Goal: Task Accomplishment & Management: Use online tool/utility

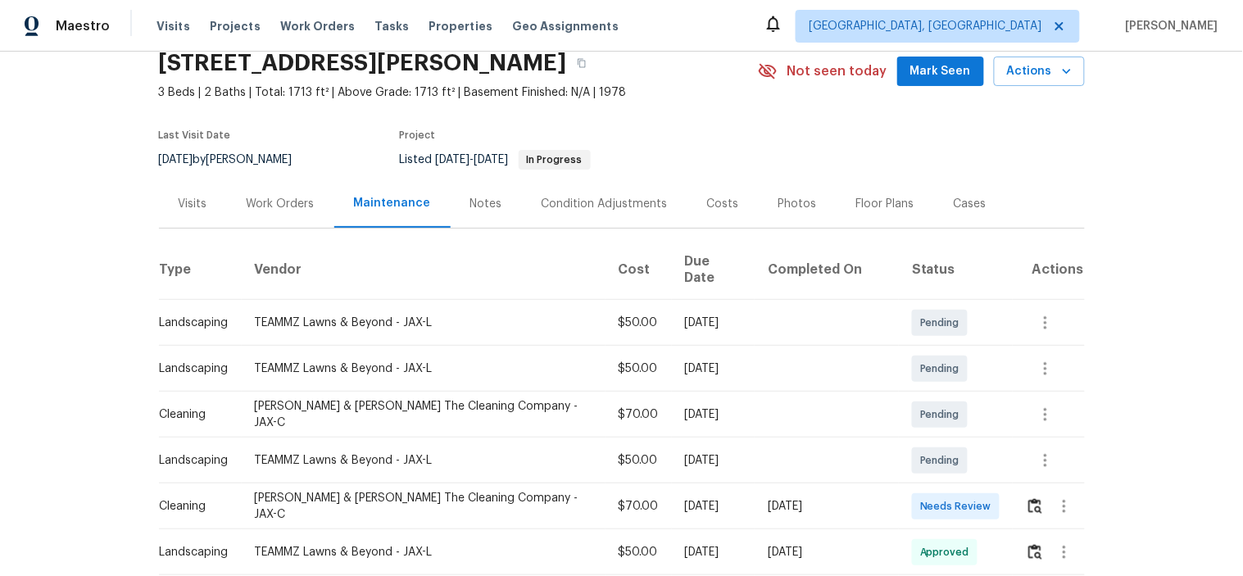
scroll to position [182, 0]
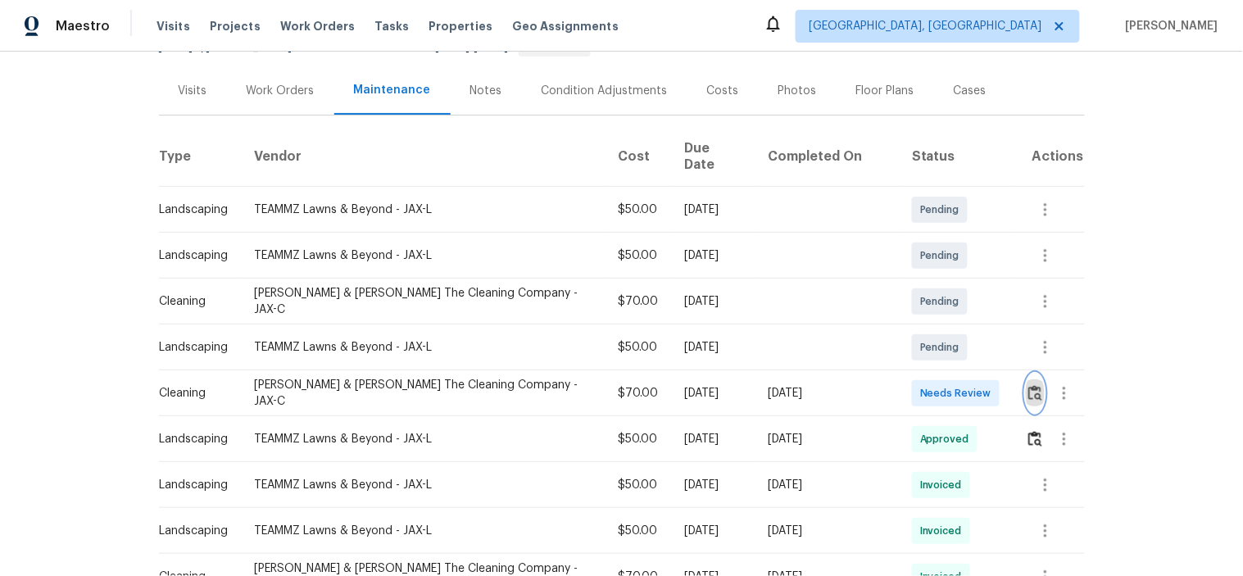
click at [1028, 385] on img "button" at bounding box center [1035, 393] width 14 height 16
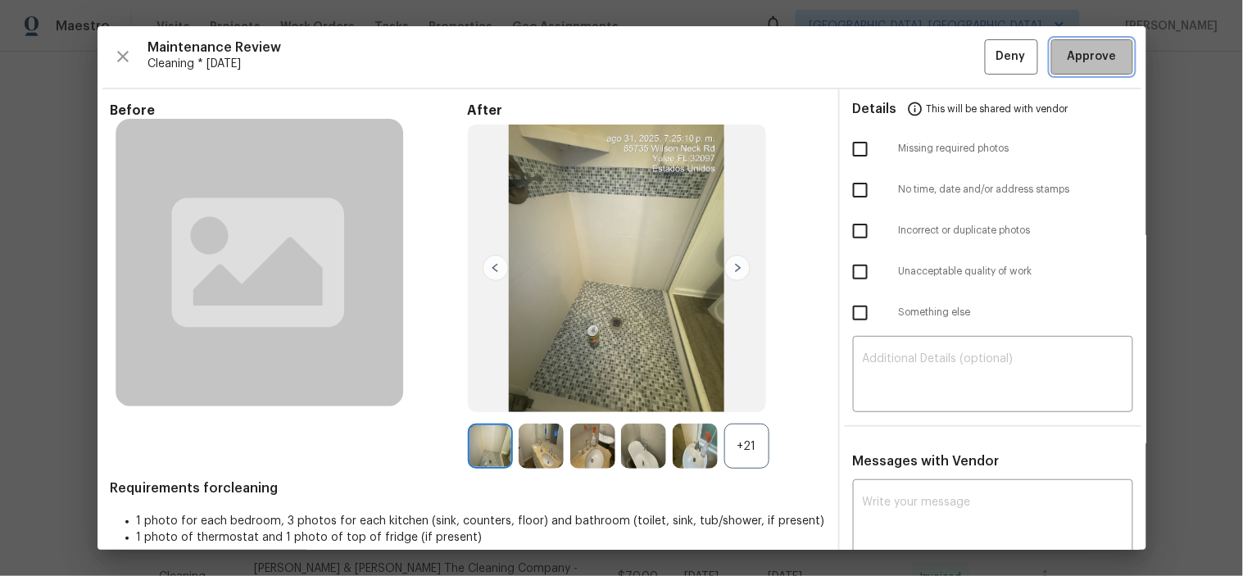
click at [1067, 49] on span "Approve" at bounding box center [1091, 57] width 49 height 20
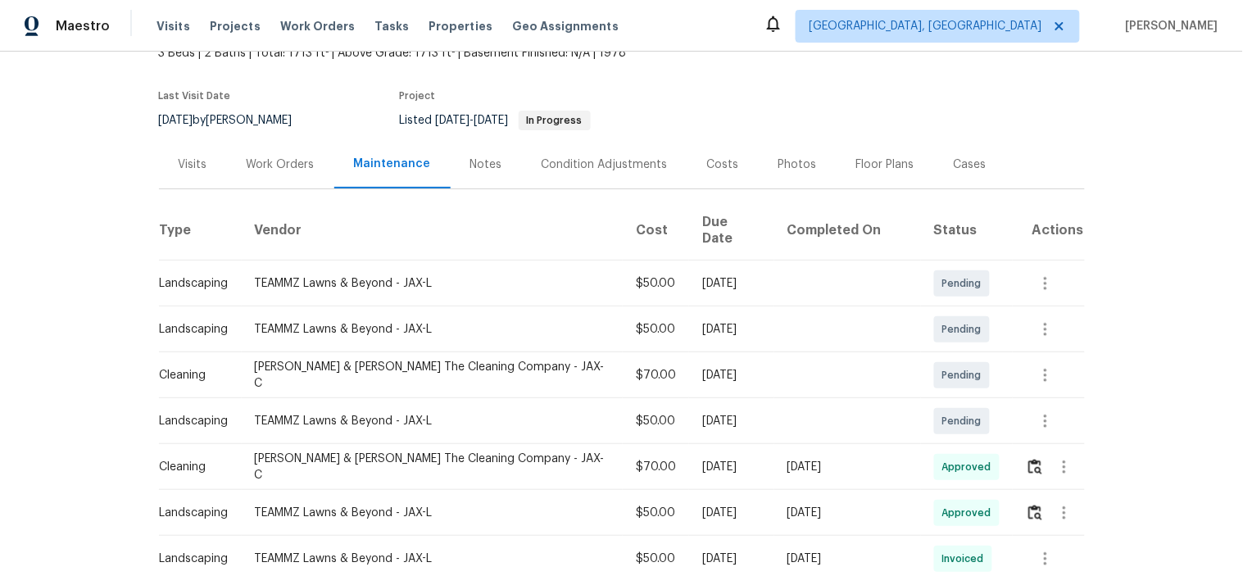
scroll to position [182, 0]
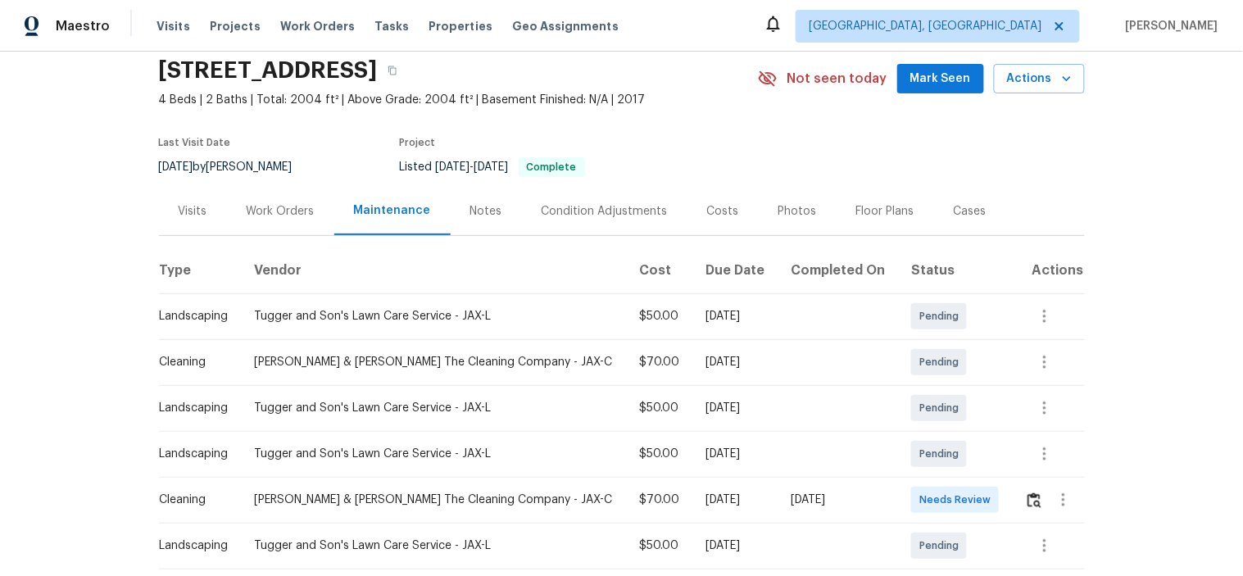
scroll to position [182, 0]
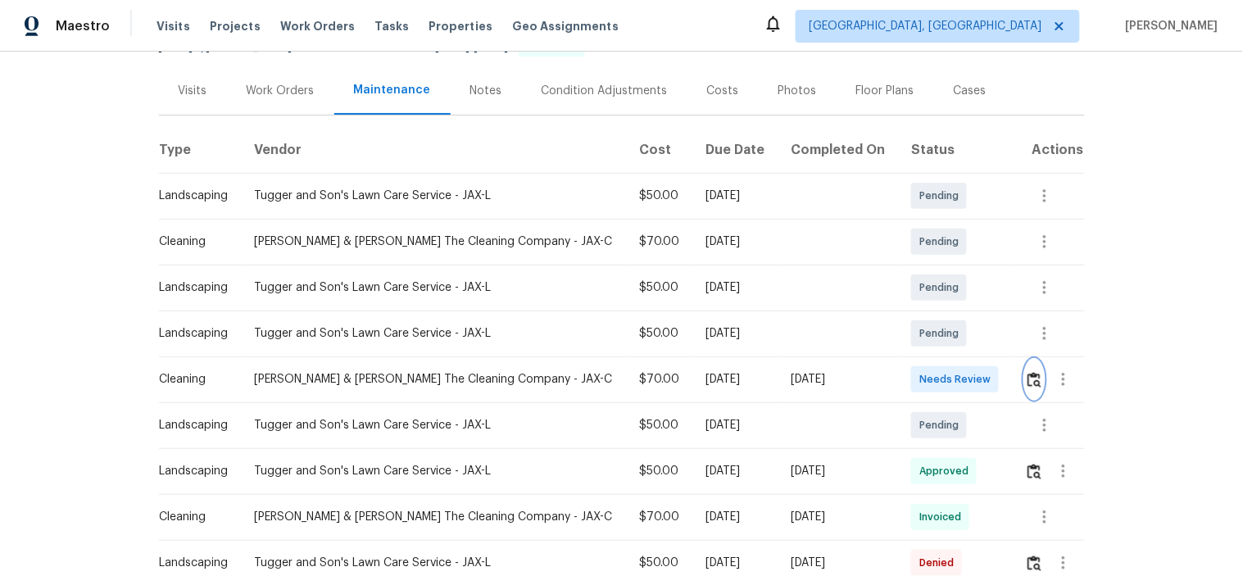
click at [1025, 388] on button "button" at bounding box center [1034, 379] width 19 height 39
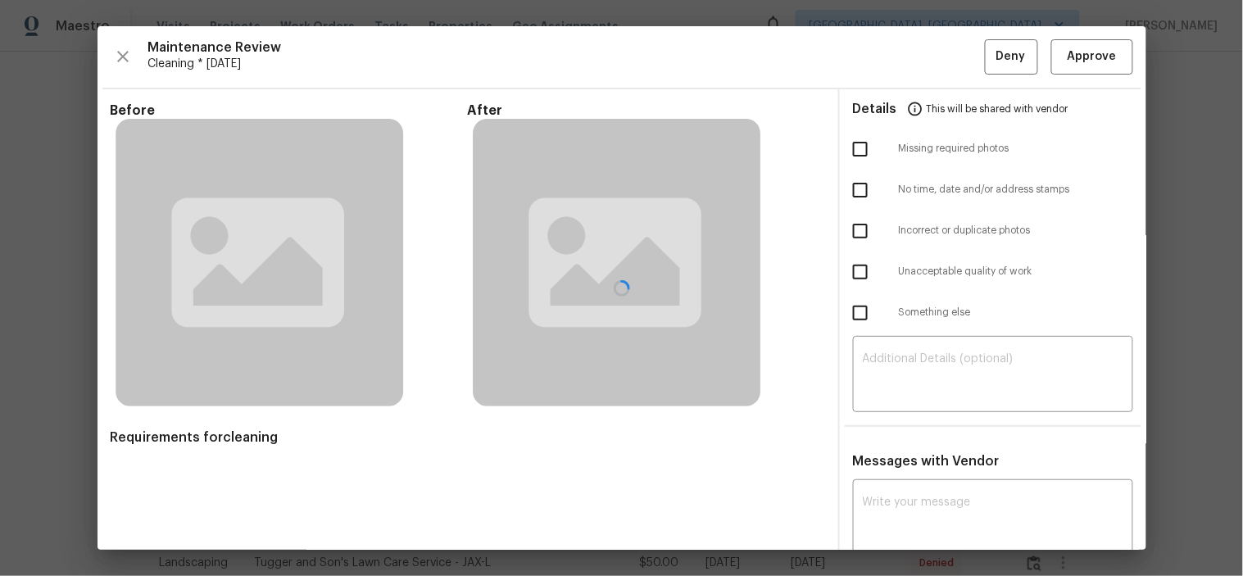
click at [1086, 58] on div at bounding box center [621, 287] width 1049 height 523
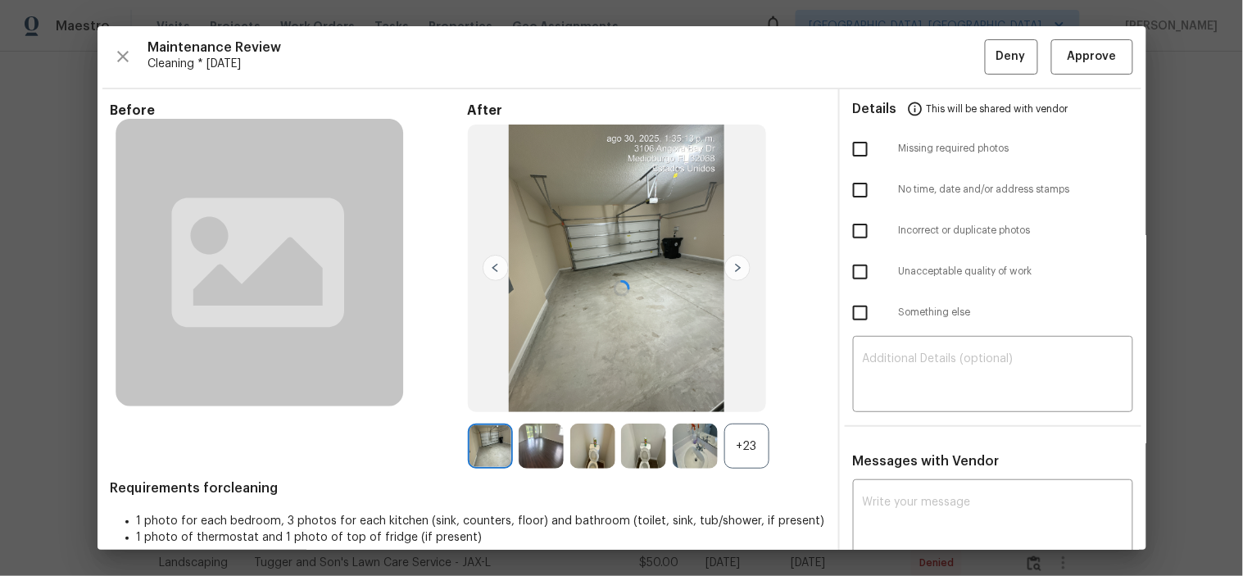
click at [1086, 59] on div at bounding box center [621, 287] width 1049 height 523
click at [1085, 59] on span "Approve" at bounding box center [1091, 57] width 49 height 20
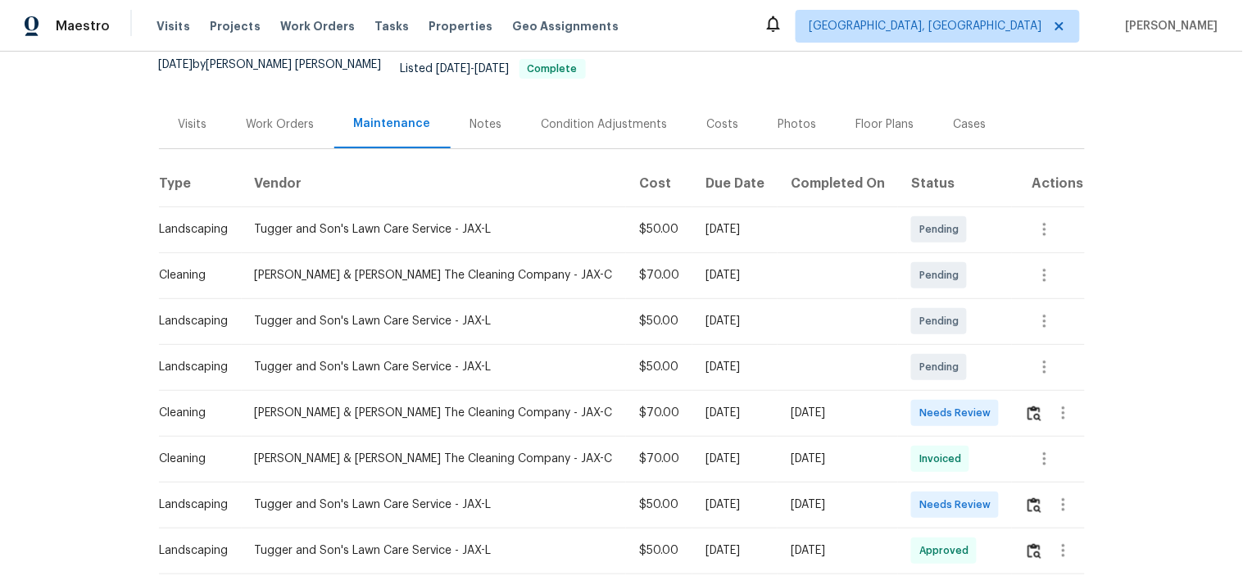
scroll to position [182, 0]
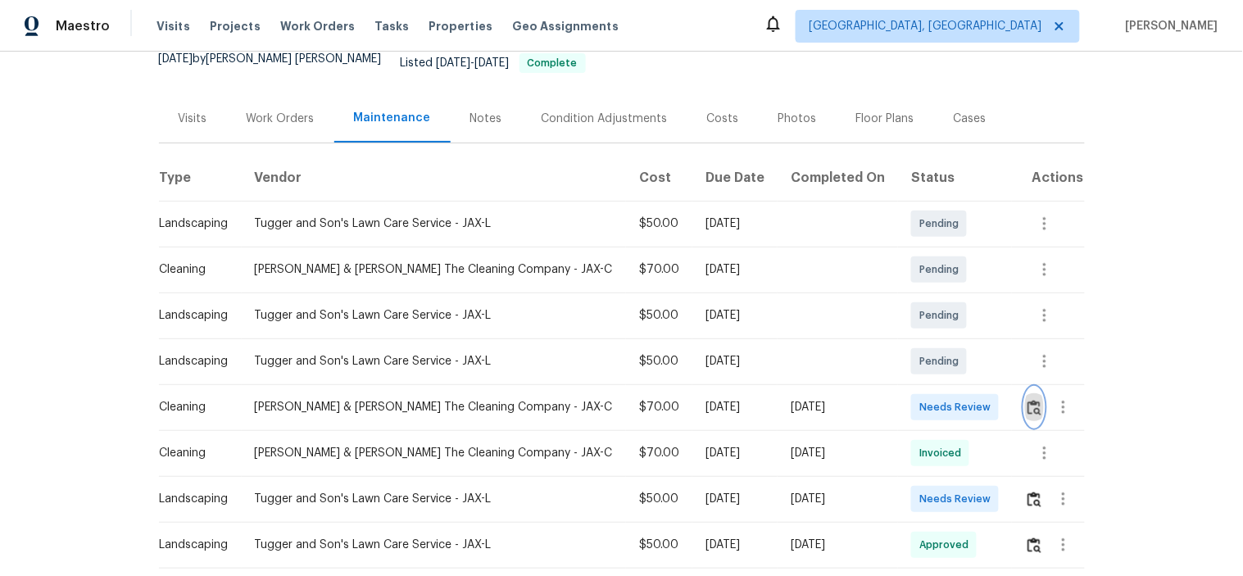
click at [1027, 400] on img "button" at bounding box center [1034, 408] width 14 height 16
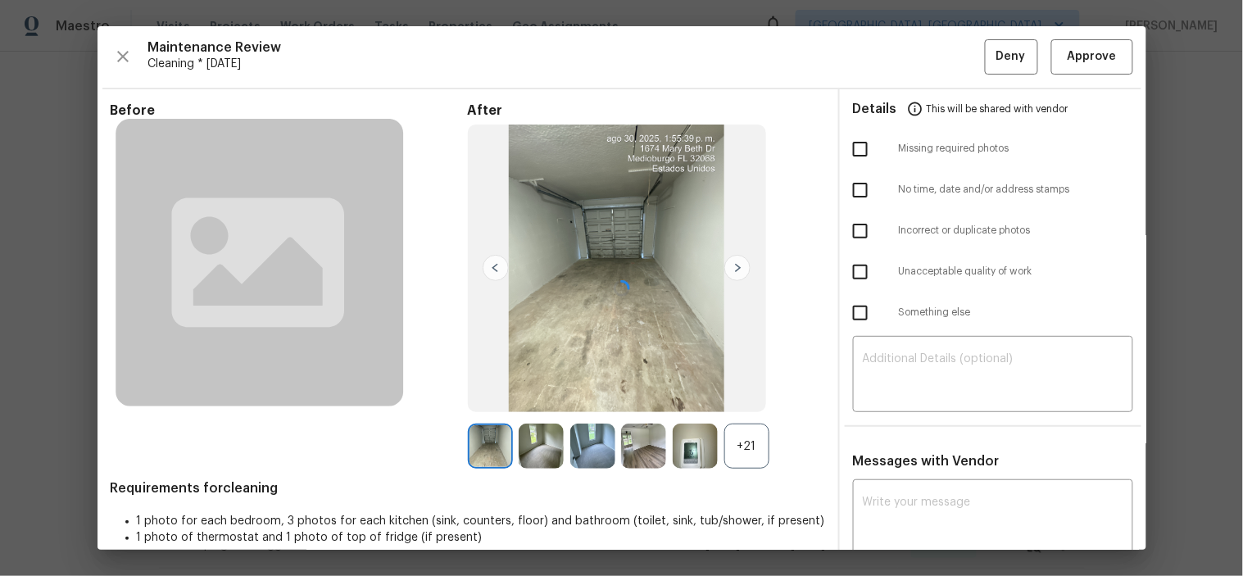
click at [1071, 64] on div at bounding box center [621, 287] width 1049 height 523
click at [1071, 61] on span "Approve" at bounding box center [1091, 57] width 49 height 20
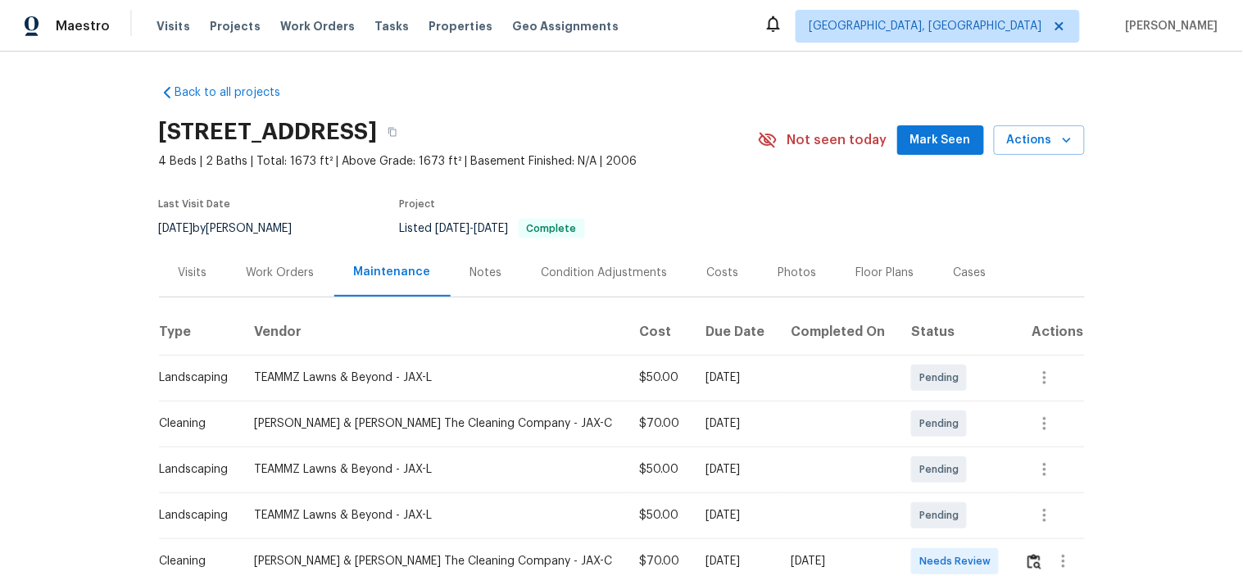
scroll to position [166, 0]
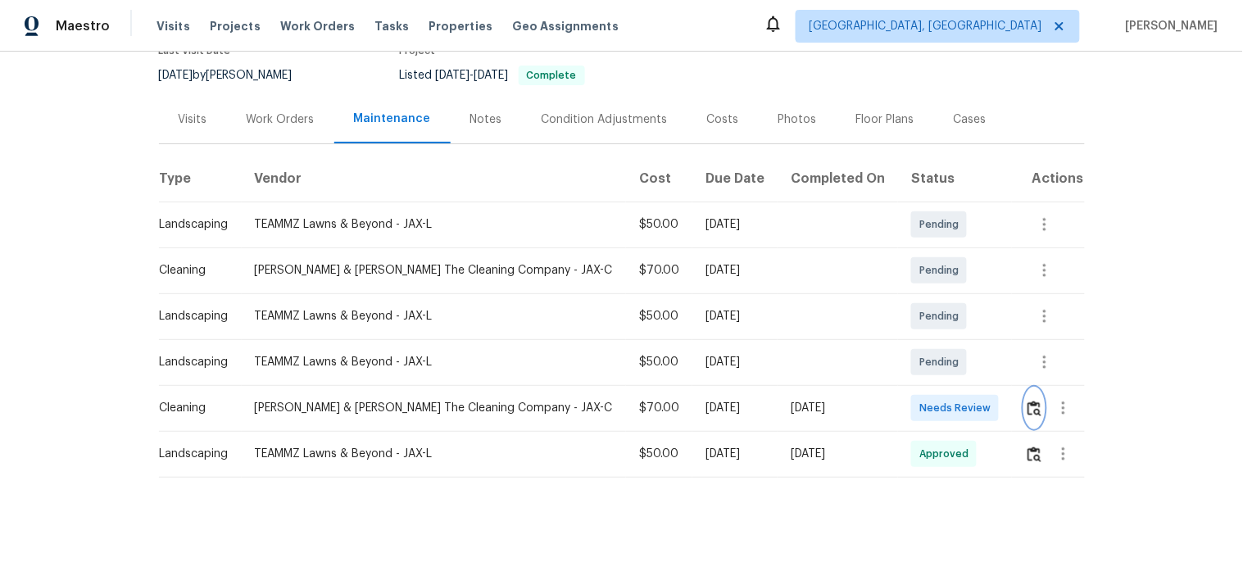
click at [1027, 401] on img "button" at bounding box center [1034, 409] width 14 height 16
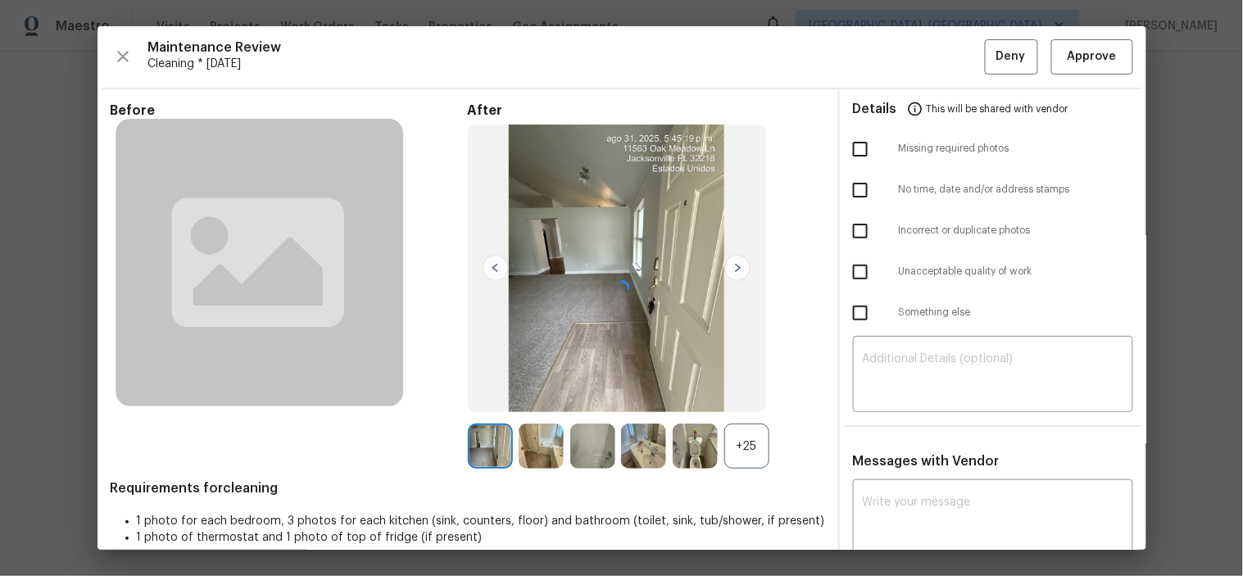
click at [922, 492] on div at bounding box center [621, 287] width 1049 height 523
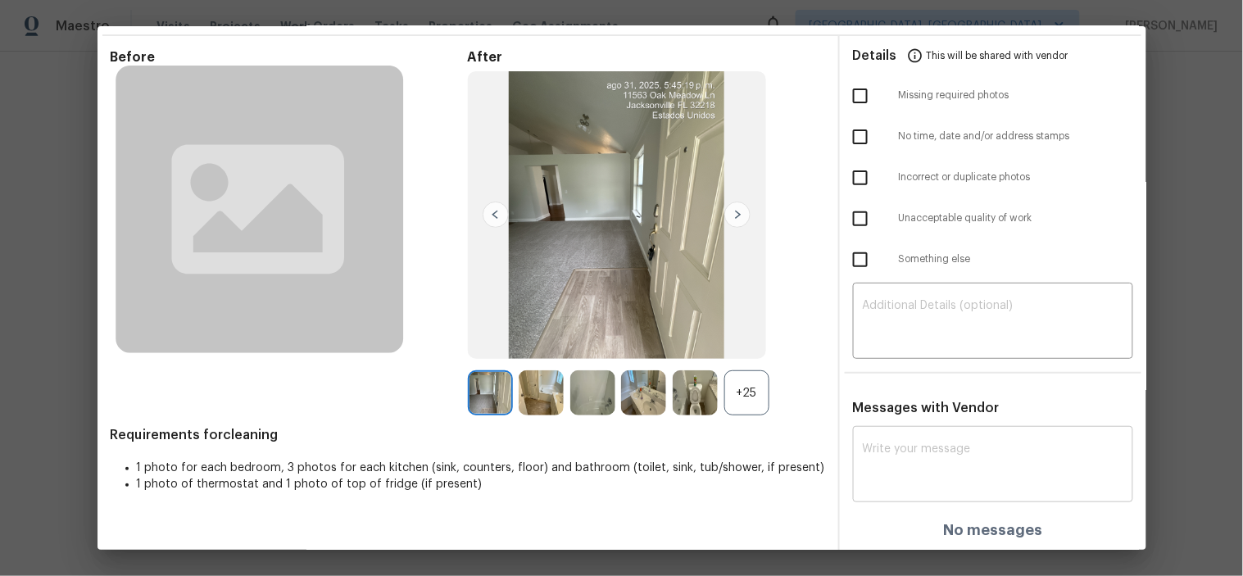
click at [914, 431] on div "x ​" at bounding box center [993, 466] width 280 height 72
paste textarea "Maintenance Audit Team: Hello! After further review, the visit(08/31/2025) has …"
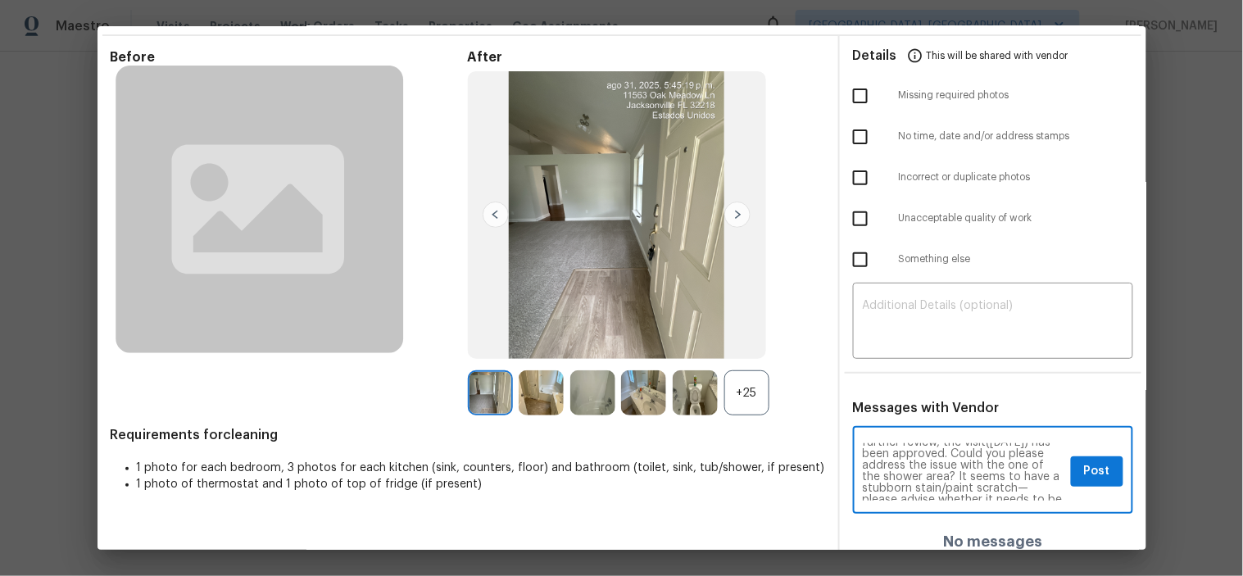
scroll to position [0, 0]
click at [931, 471] on textarea "Maintenance Audit Team: Hello! After further review, the visit(08/31/2025) has …" at bounding box center [964, 471] width 202 height 57
type textarea "Maintenance Audit Team: Hello! After further review, the visit(08/31/2025) has …"
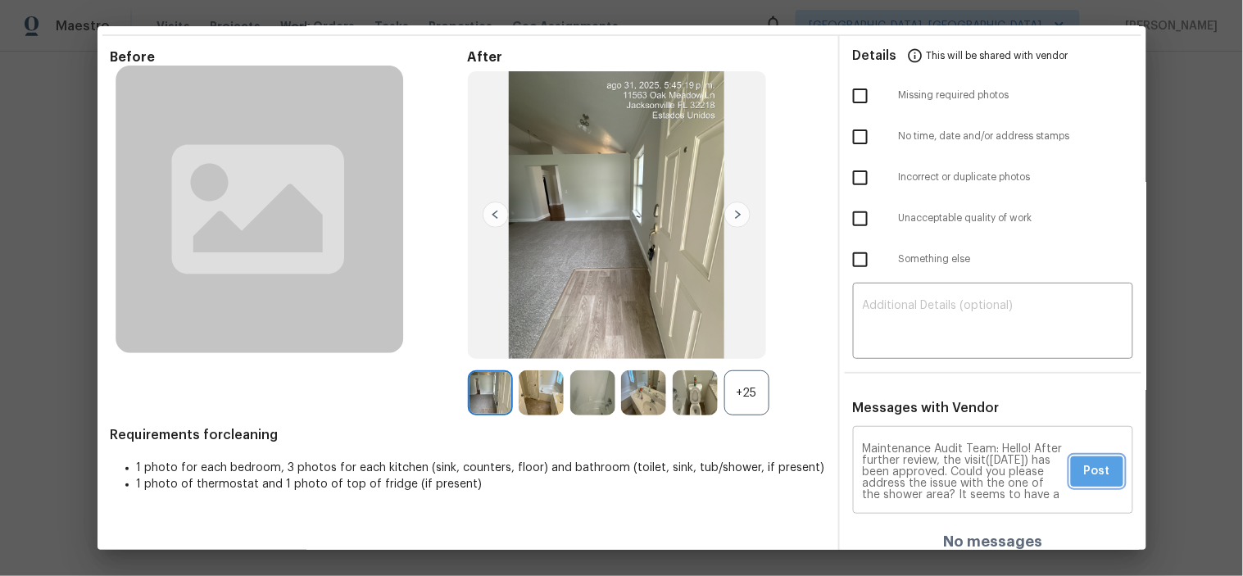
click at [1093, 473] on span "Post" at bounding box center [1097, 471] width 26 height 20
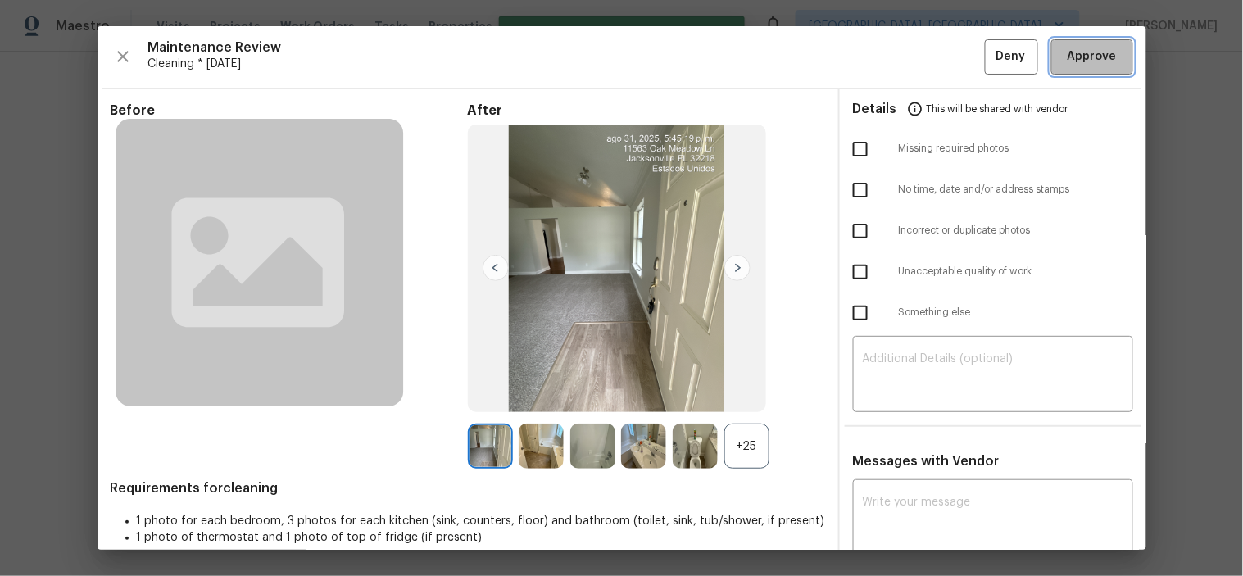
click at [1067, 64] on span "Approve" at bounding box center [1091, 57] width 49 height 20
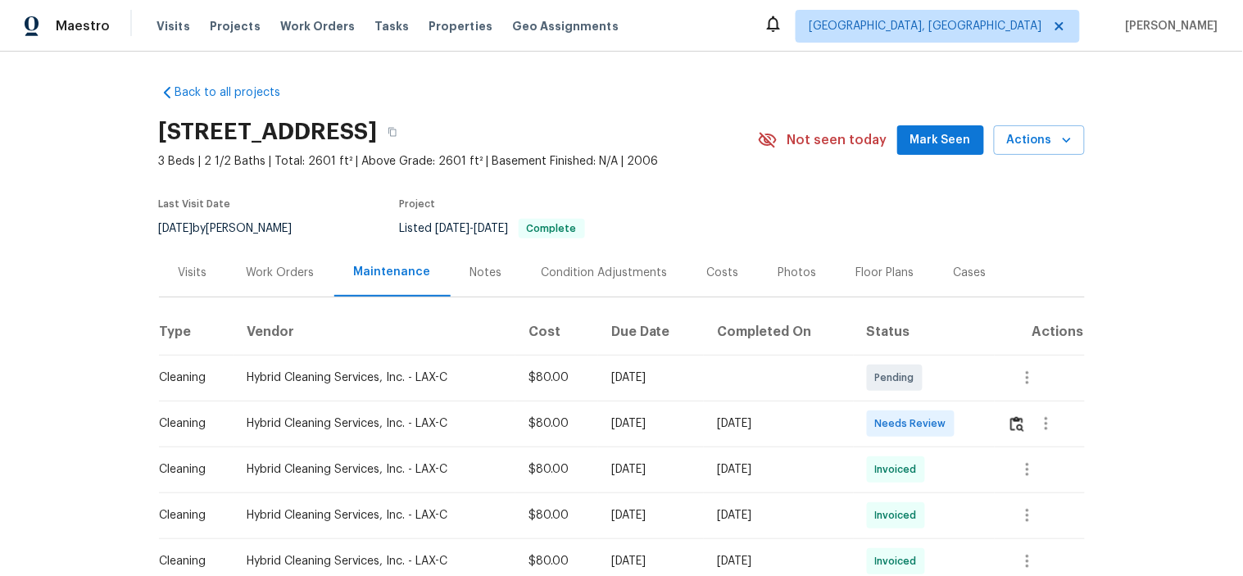
scroll to position [182, 0]
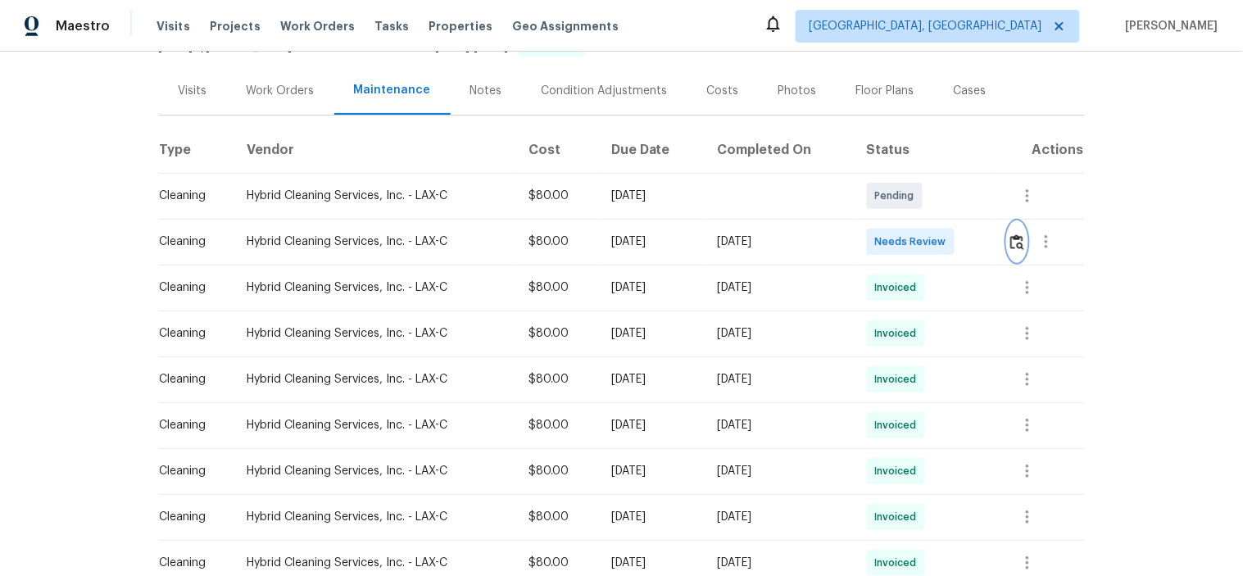
click at [1010, 240] on img "button" at bounding box center [1017, 242] width 14 height 16
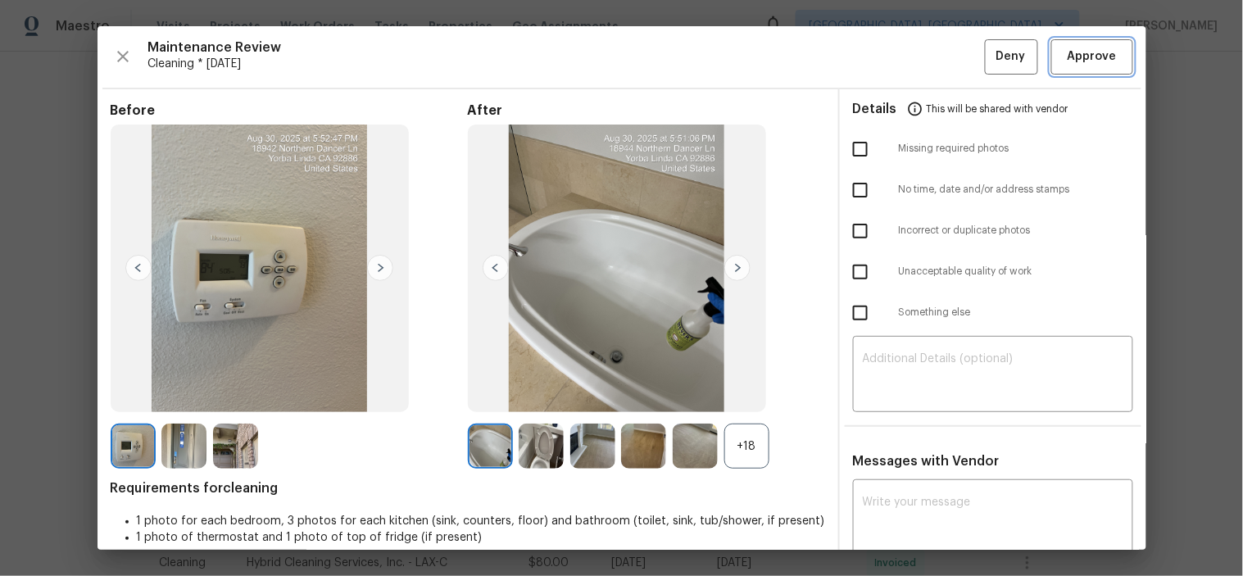
click at [1083, 63] on span "Approve" at bounding box center [1091, 57] width 49 height 20
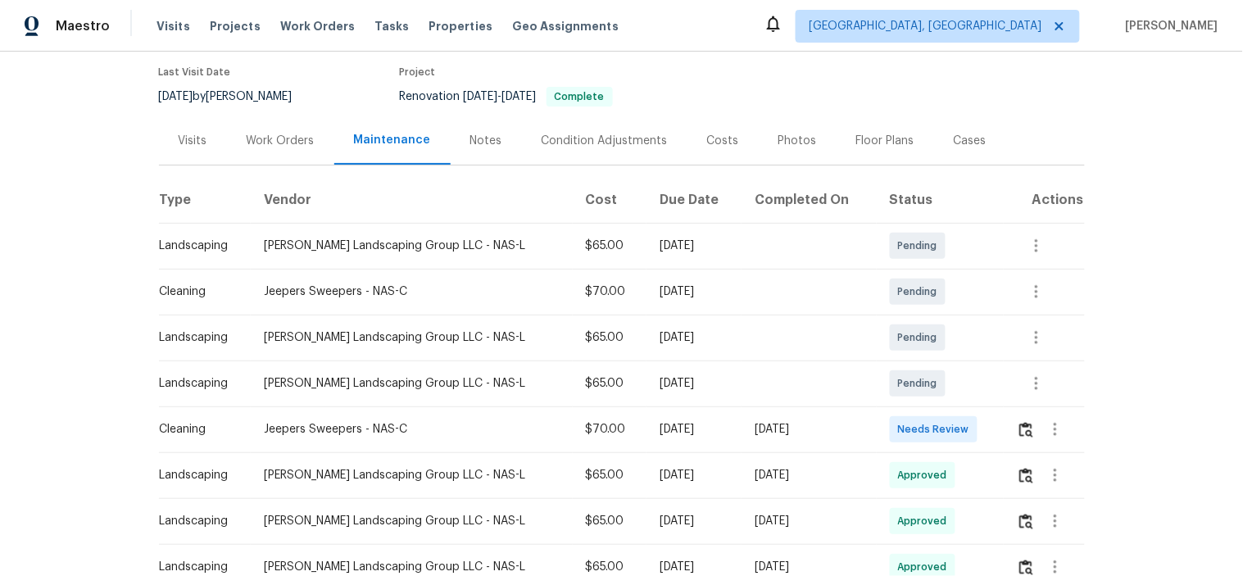
scroll to position [273, 0]
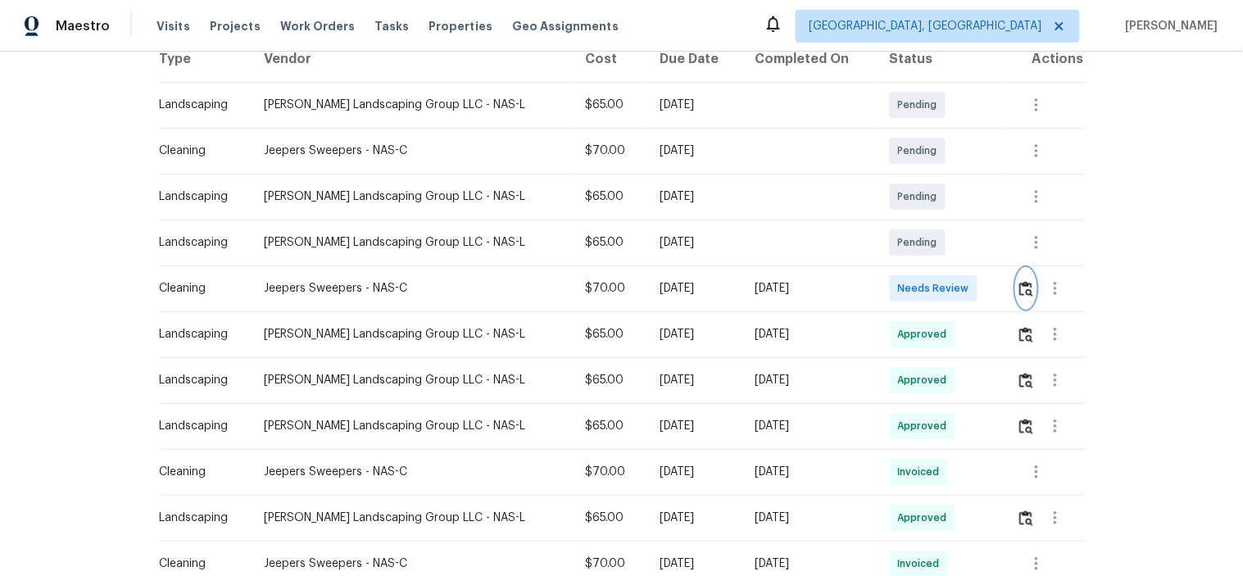
click at [1019, 289] on img "button" at bounding box center [1026, 289] width 14 height 16
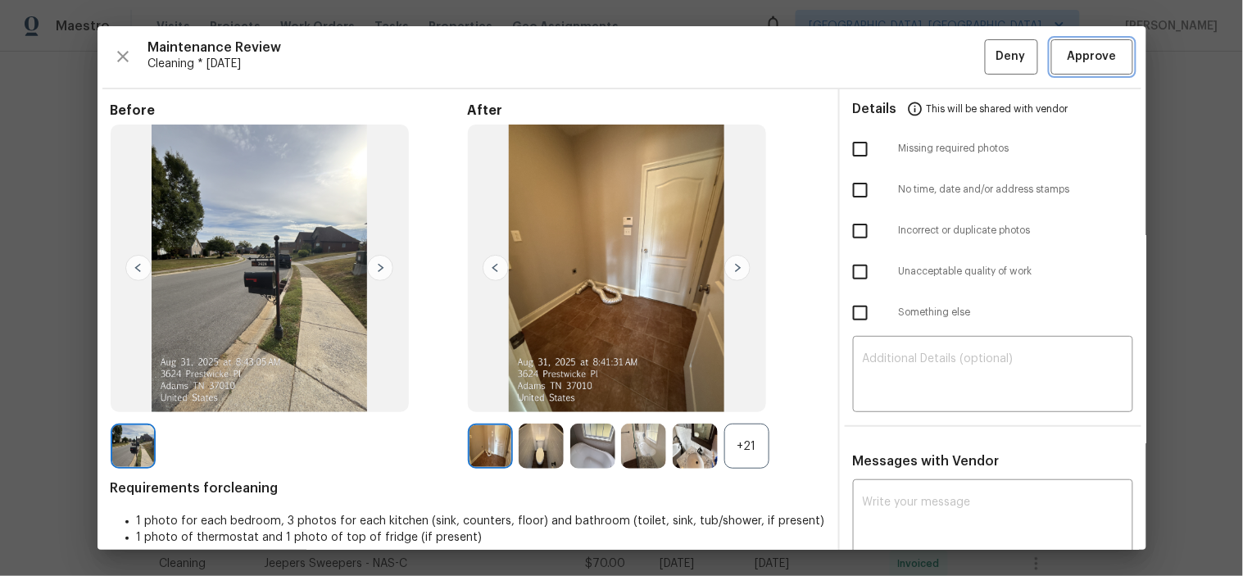
click at [1051, 43] on button "Approve" at bounding box center [1092, 56] width 82 height 35
